Goal: Information Seeking & Learning: Learn about a topic

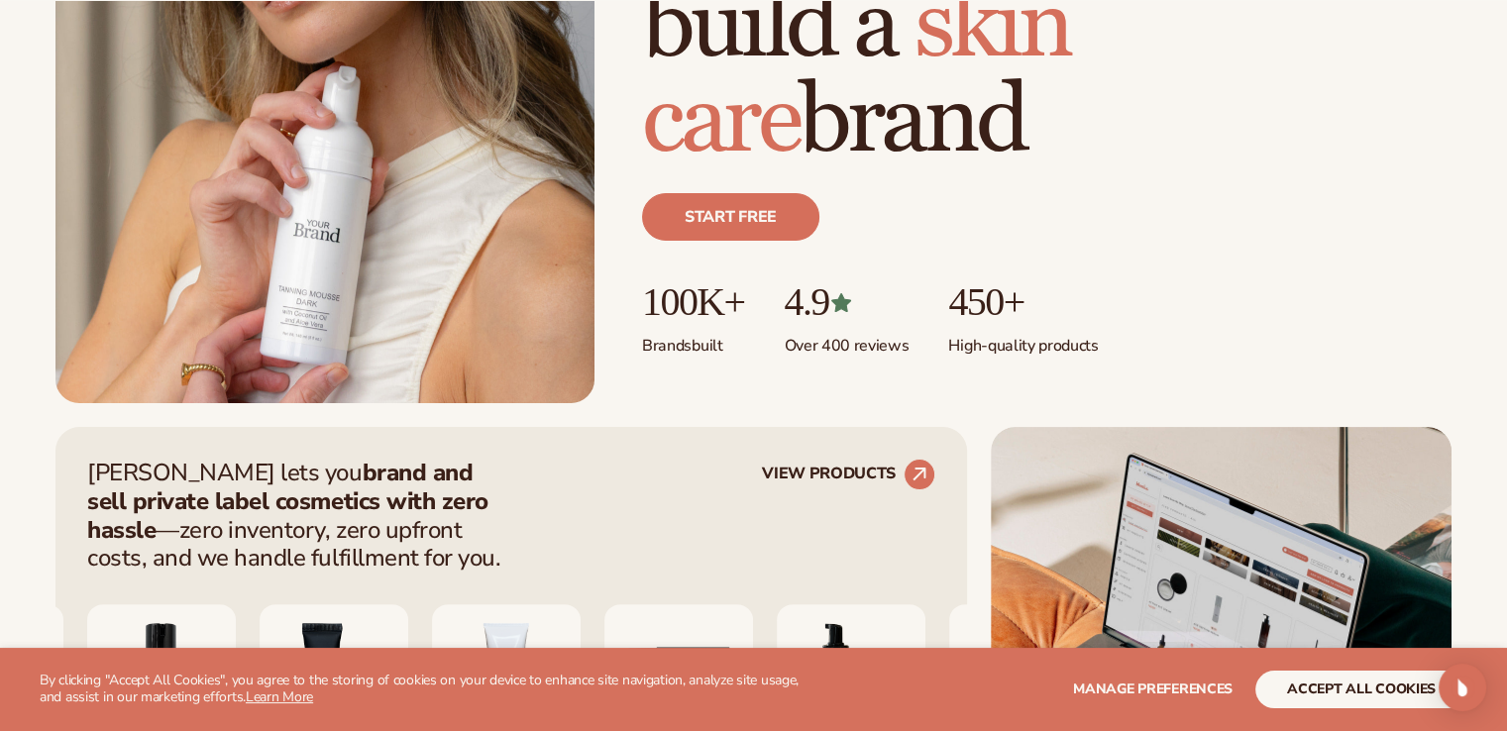
scroll to position [694, 0]
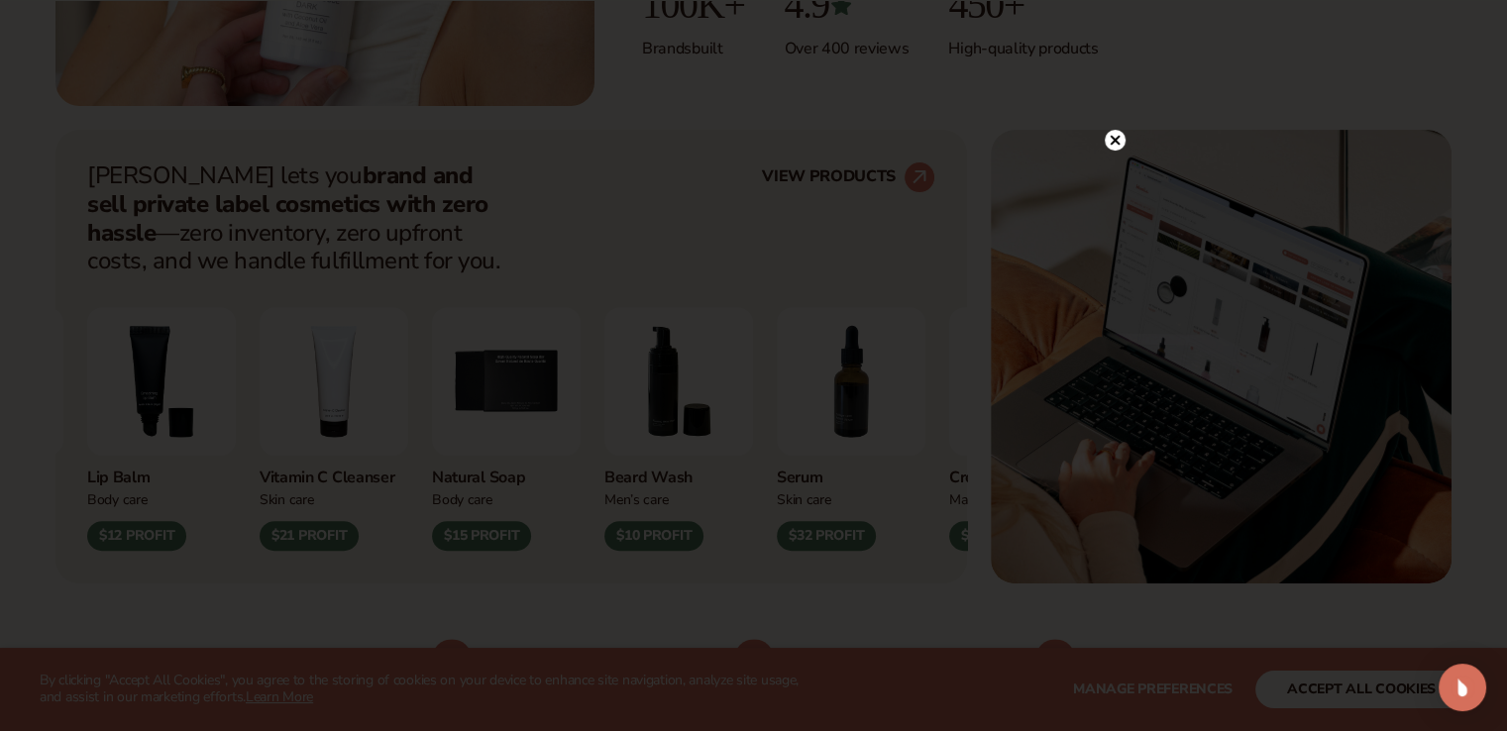
click at [1111, 140] on circle at bounding box center [1115, 140] width 21 height 21
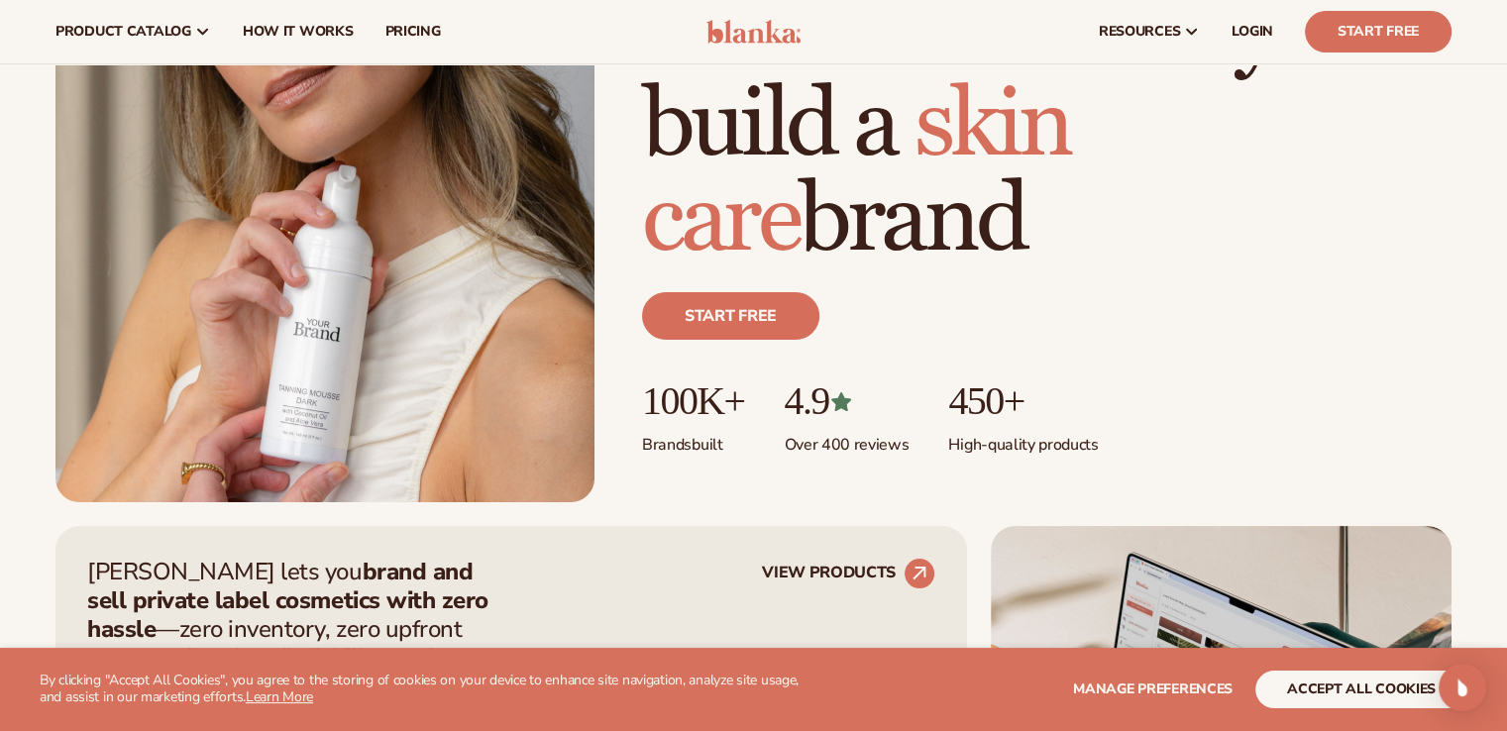
scroll to position [0, 0]
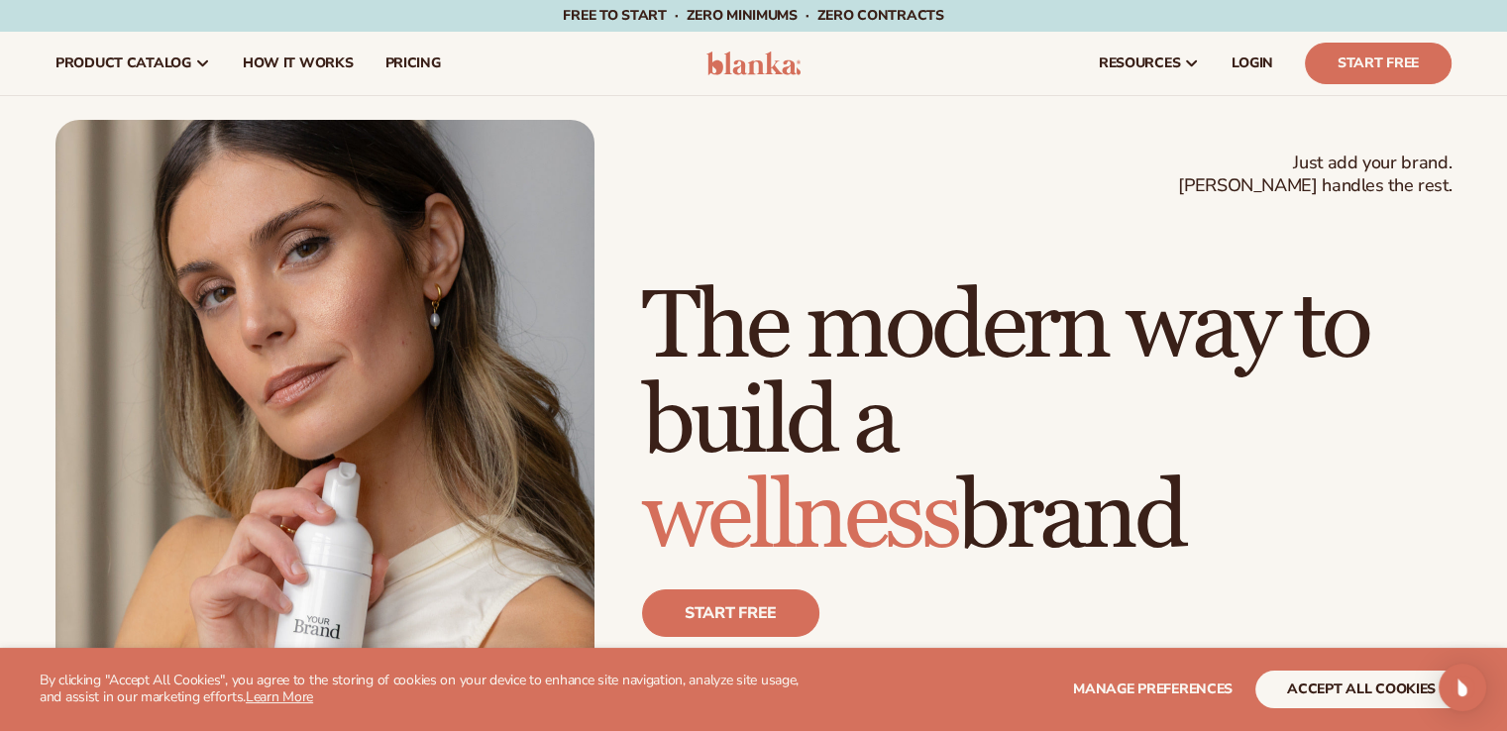
click at [265, 62] on span "How It Works" at bounding box center [298, 63] width 111 height 16
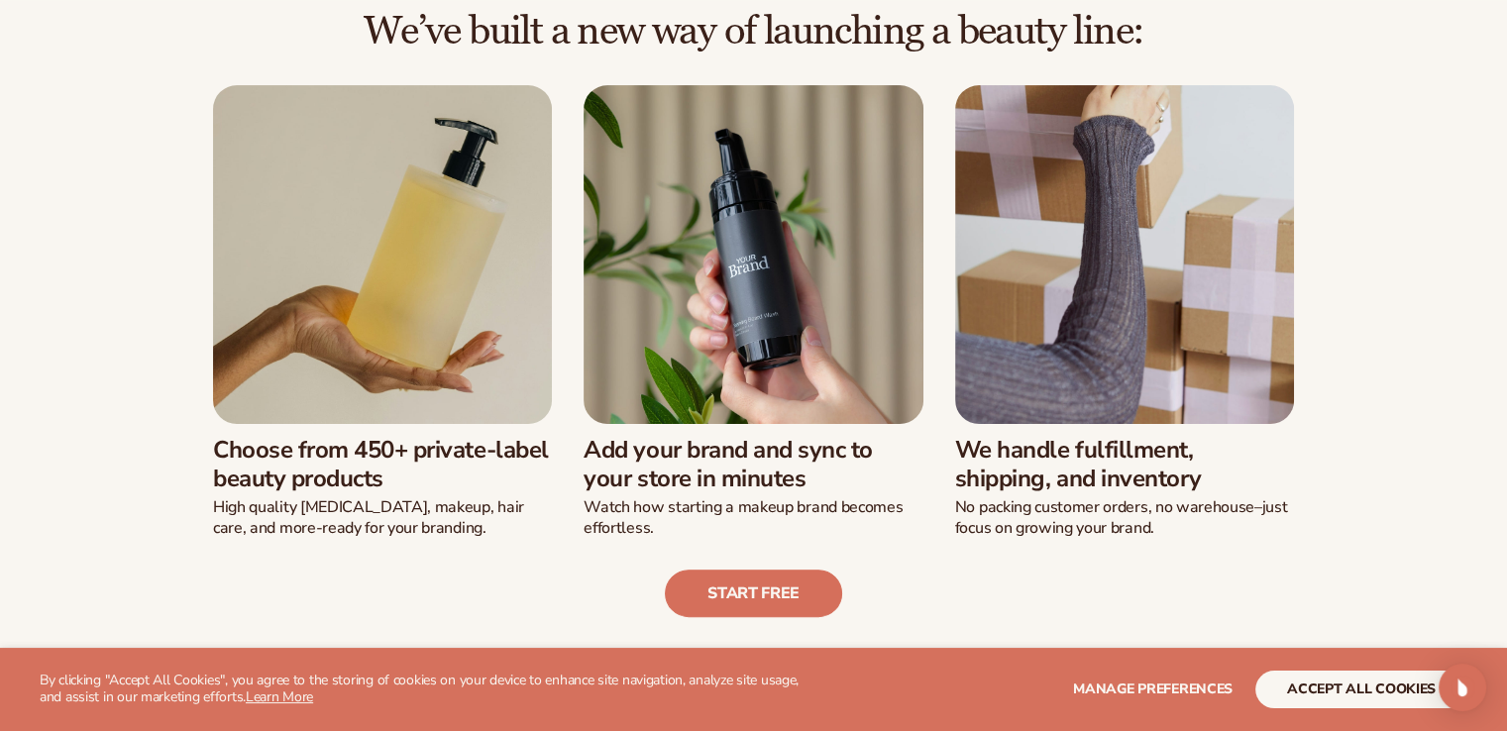
scroll to position [595, 0]
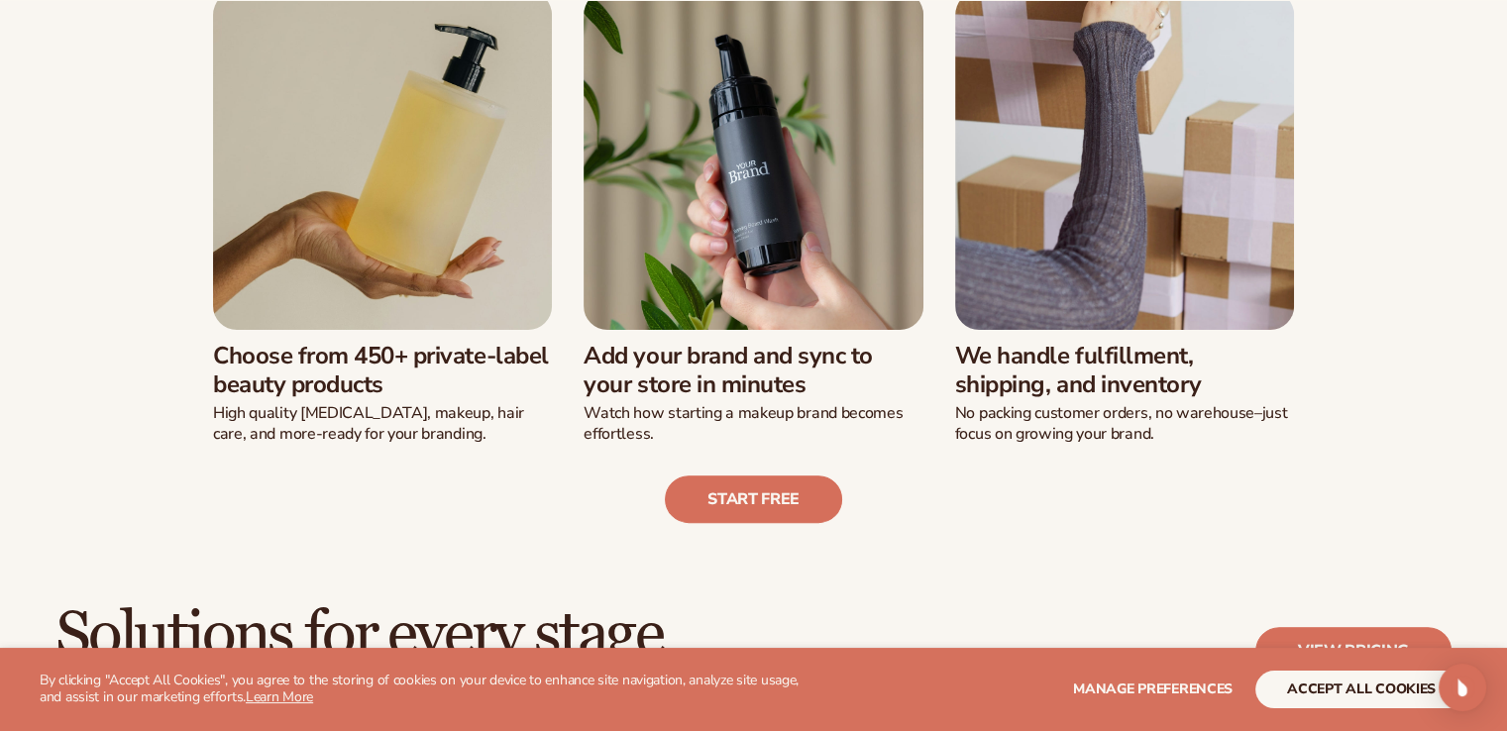
click at [396, 248] on img at bounding box center [382, 160] width 339 height 339
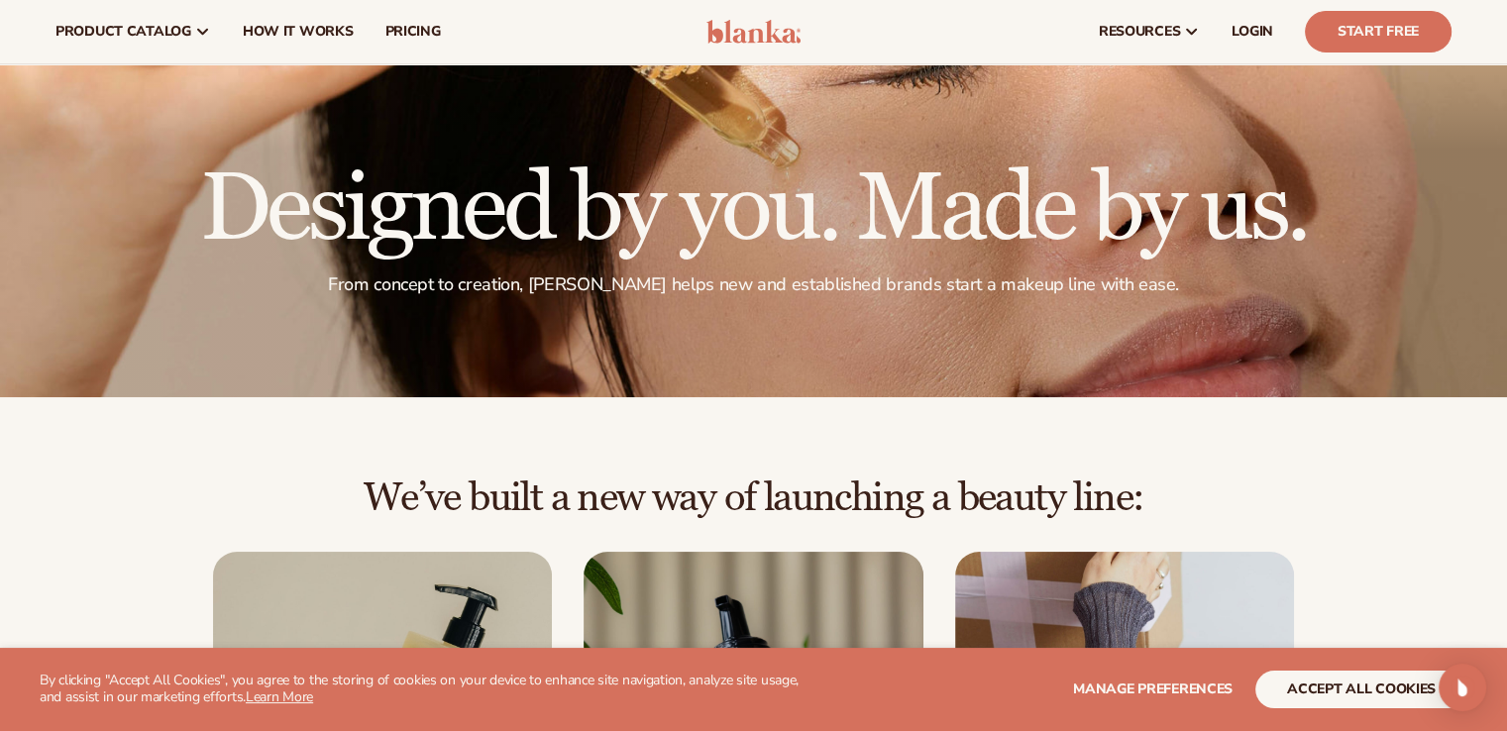
scroll to position [0, 0]
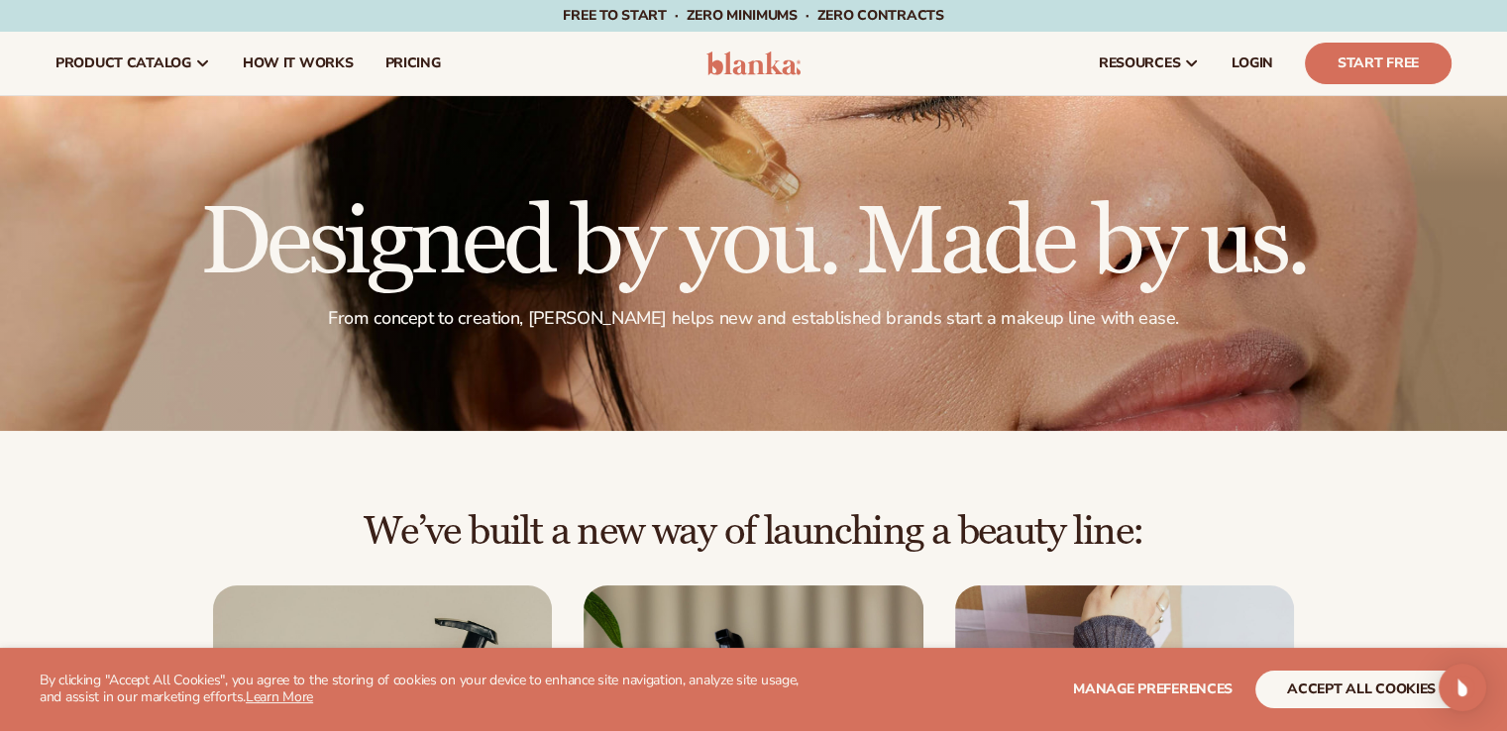
click at [420, 56] on span "pricing" at bounding box center [412, 63] width 55 height 16
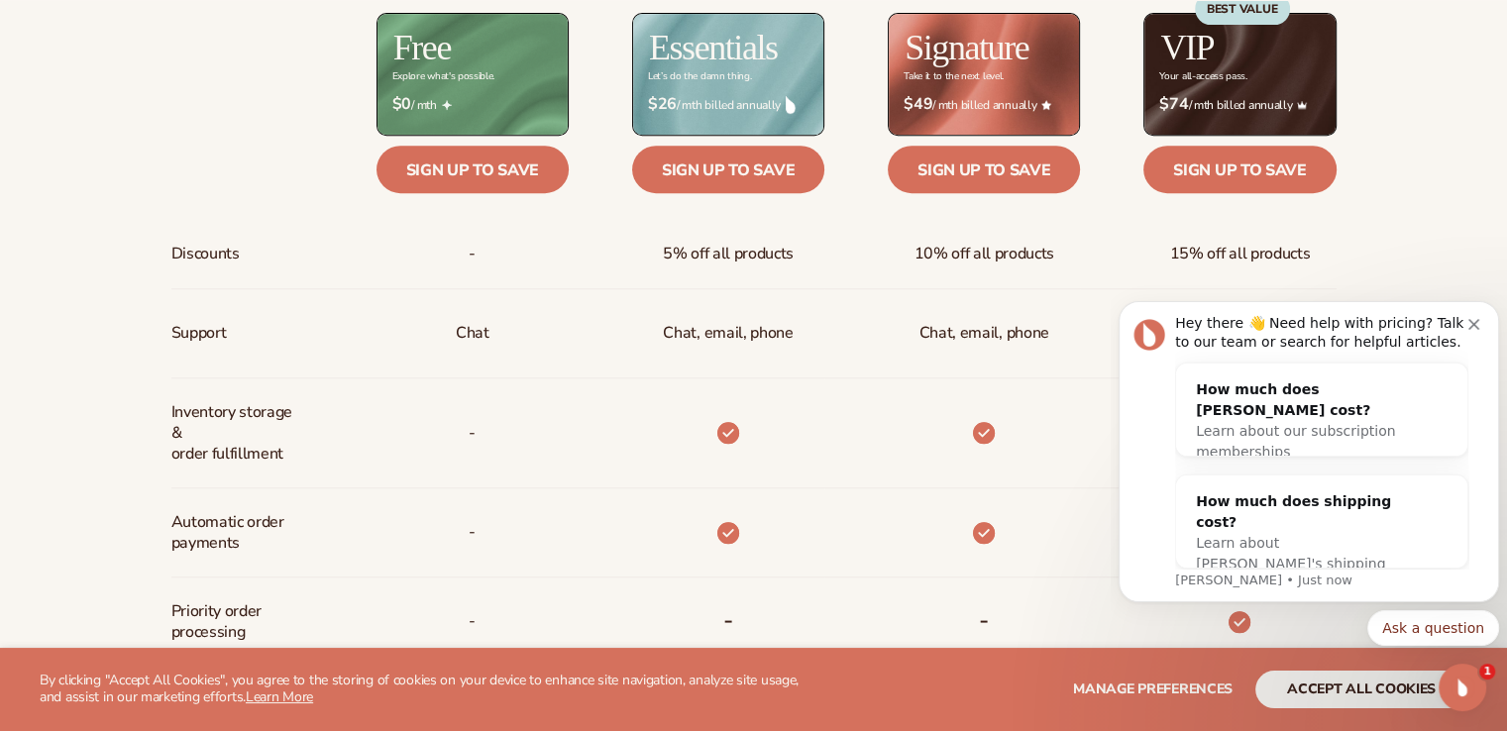
click at [1470, 324] on icon "Dismiss notification" at bounding box center [1474, 324] width 11 height 11
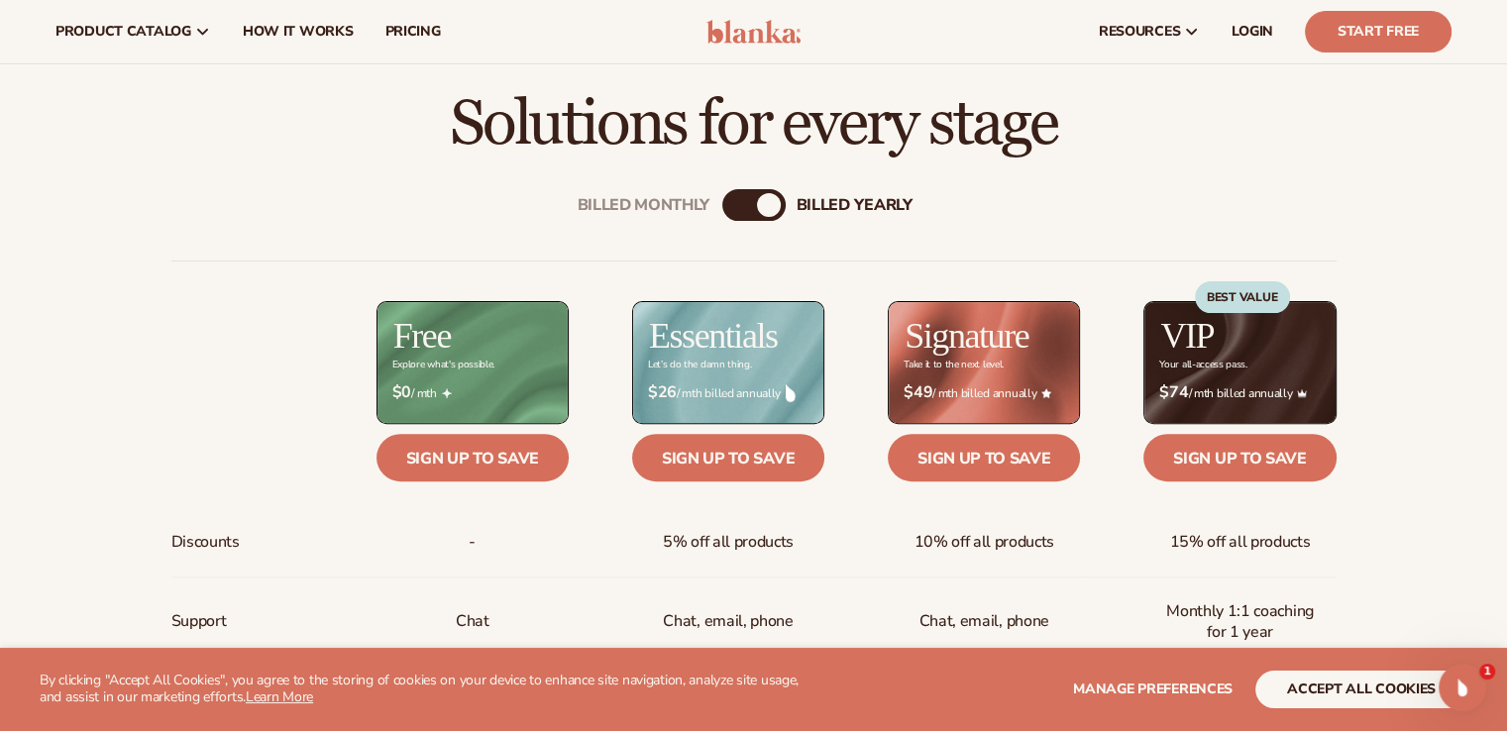
scroll to position [297, 0]
